Goal: Navigation & Orientation: Find specific page/section

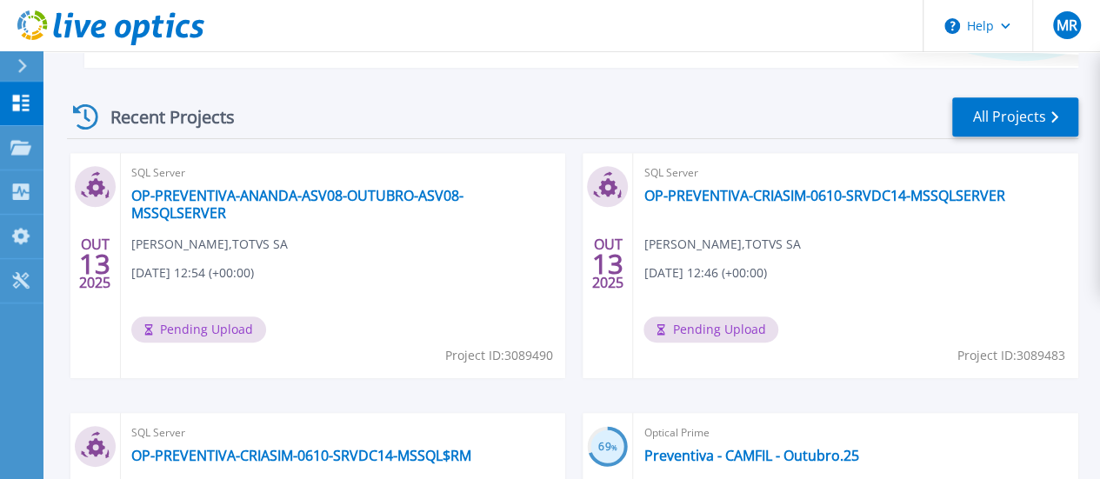
scroll to position [456, 0]
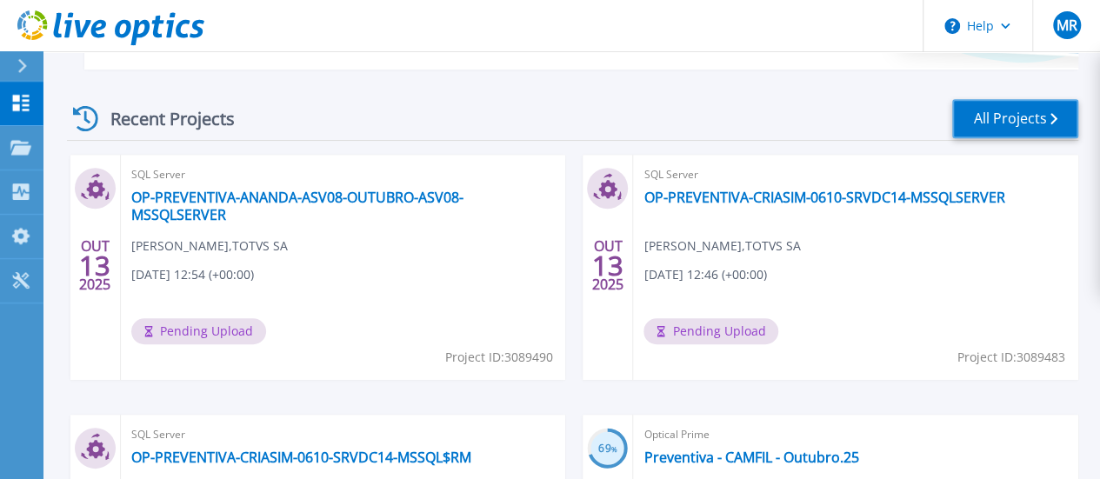
click at [1010, 115] on link "All Projects" at bounding box center [1015, 118] width 126 height 39
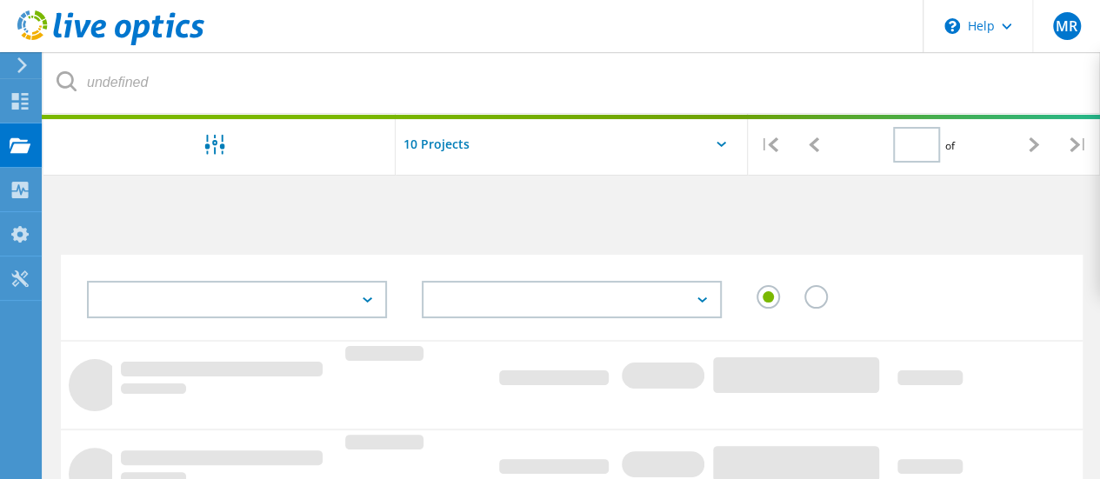
type input "1"
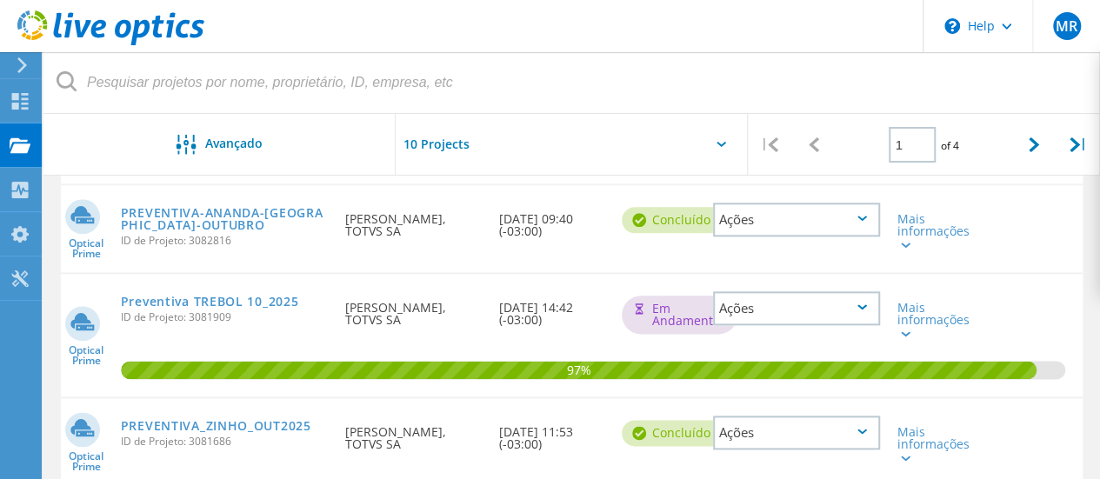
scroll to position [956, 0]
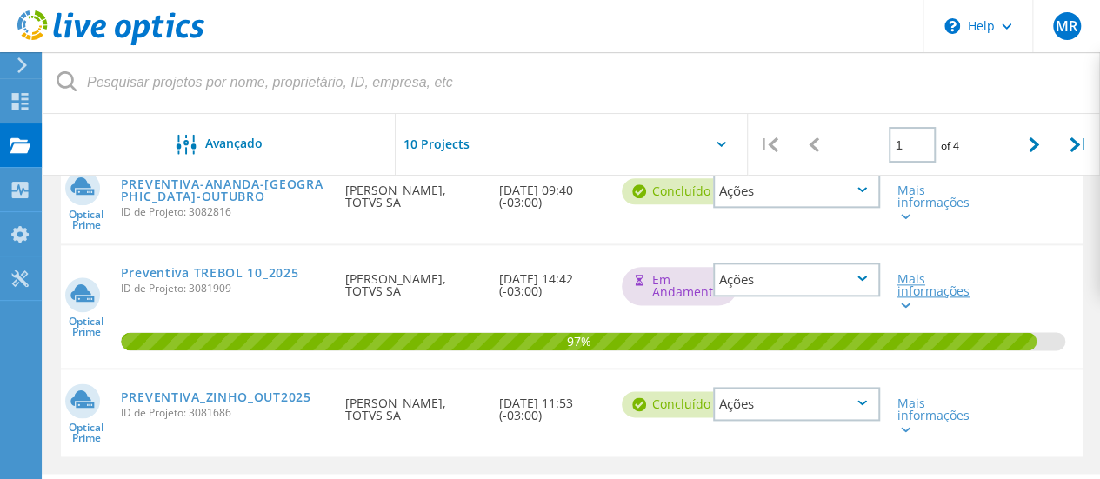
click at [901, 299] on div at bounding box center [903, 304] width 13 height 10
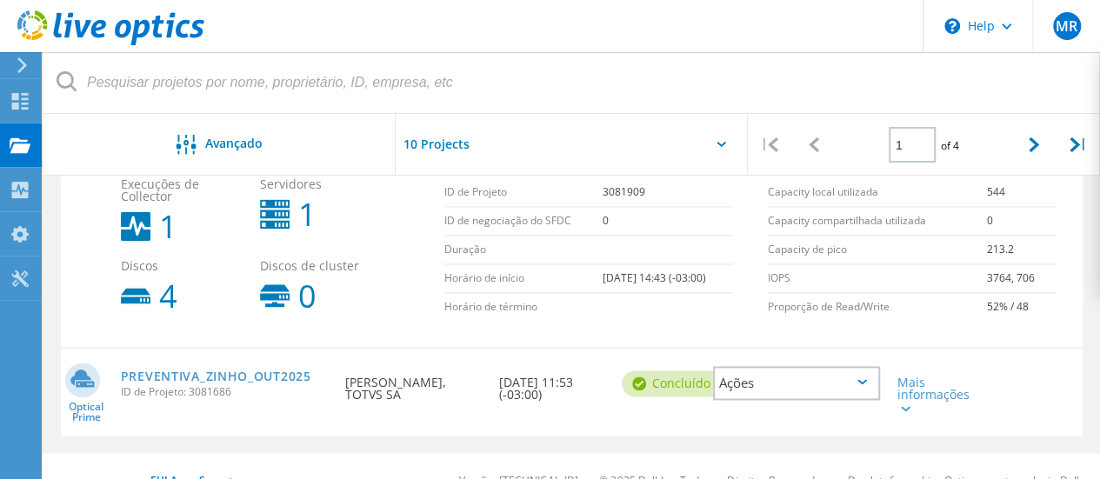
scroll to position [1196, 0]
